Goal: Transaction & Acquisition: Download file/media

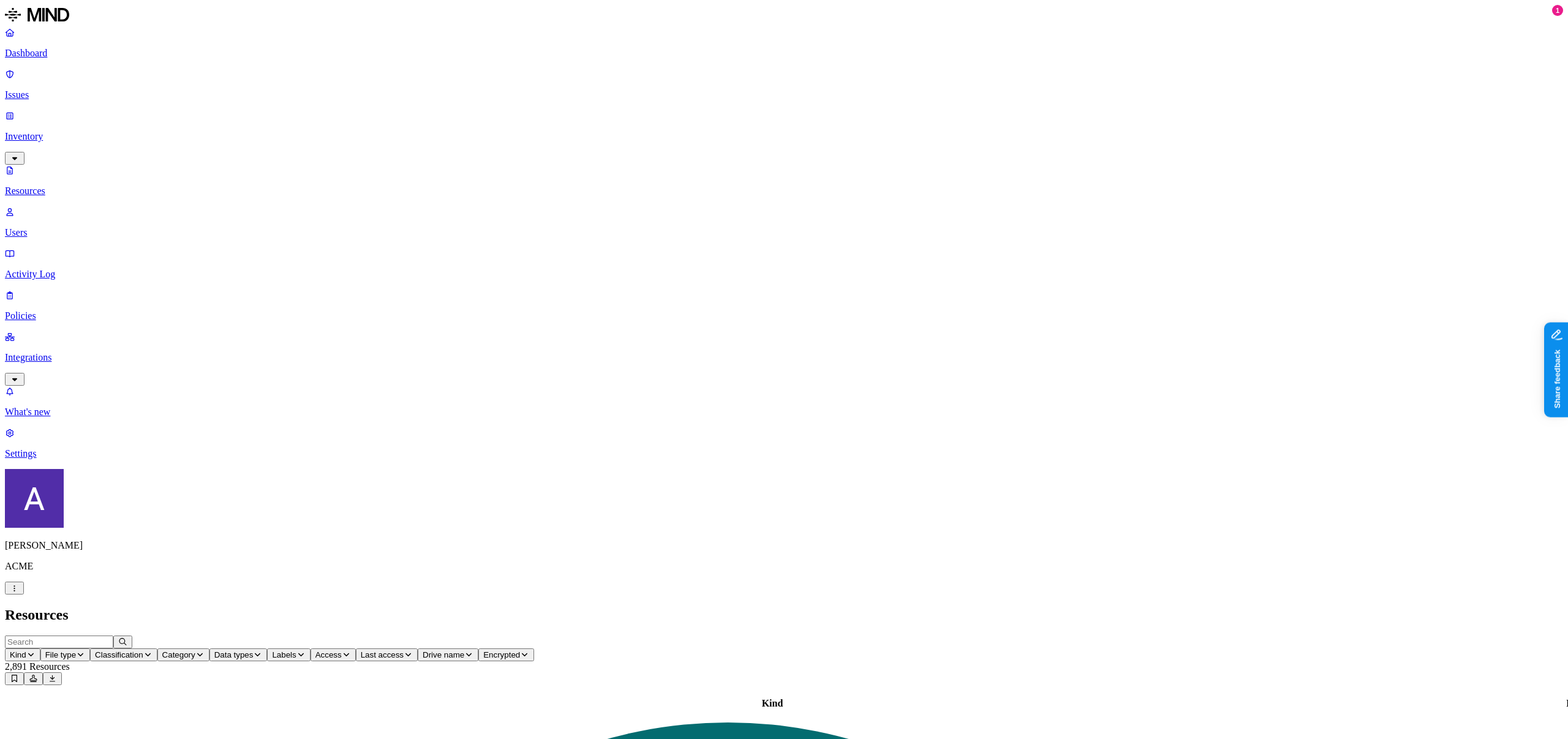
click at [1352, 606] on div "Resources" at bounding box center [784, 615] width 1558 height 17
click at [69, 185] on p "Resources" at bounding box center [784, 190] width 1558 height 11
click at [1519, 24] on div "Download permissions report Download permissions report" at bounding box center [1519, 21] width 116 height 11
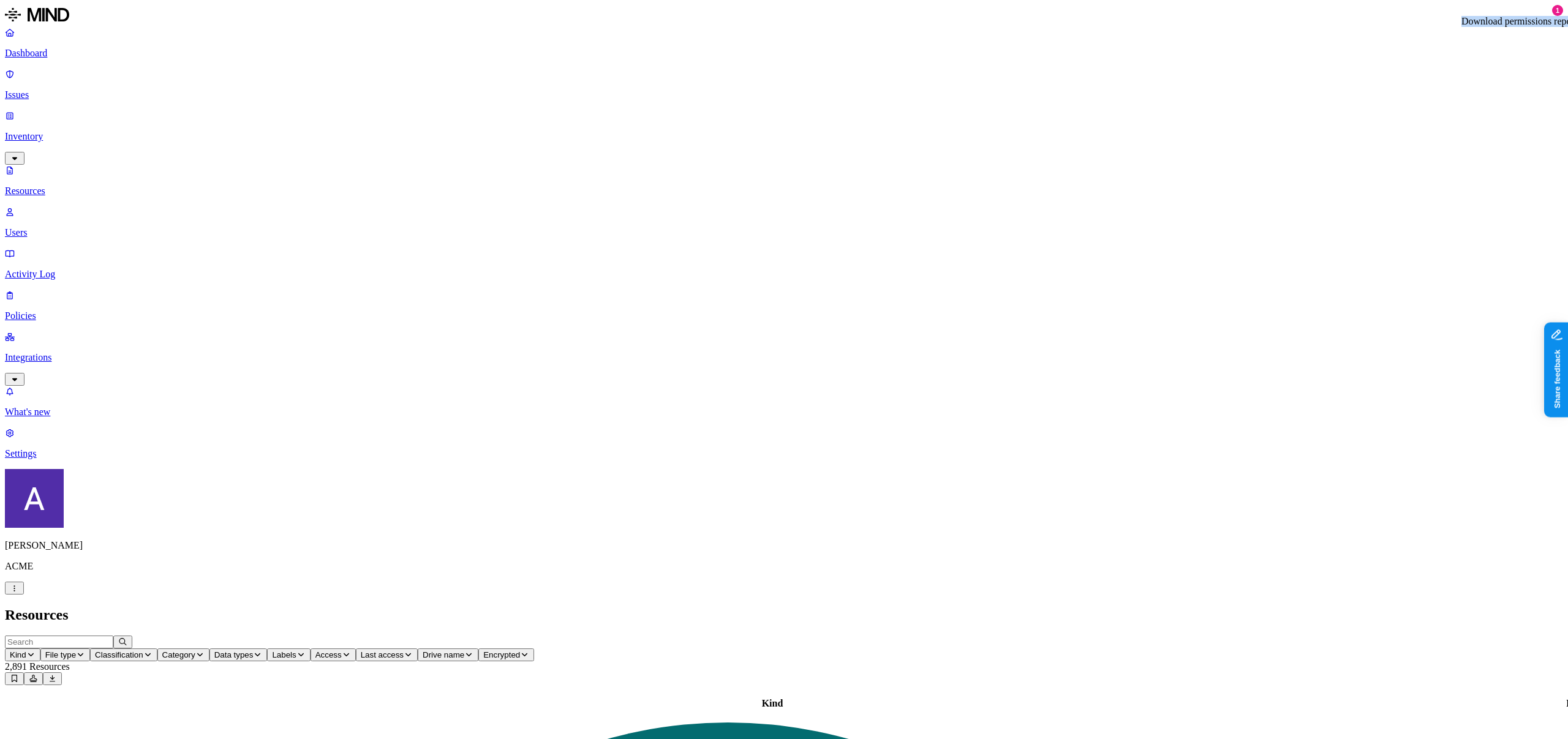
copy div "Download permissions report"
click at [38, 674] on icon at bounding box center [34, 678] width 9 height 8
